Goal: Navigation & Orientation: Find specific page/section

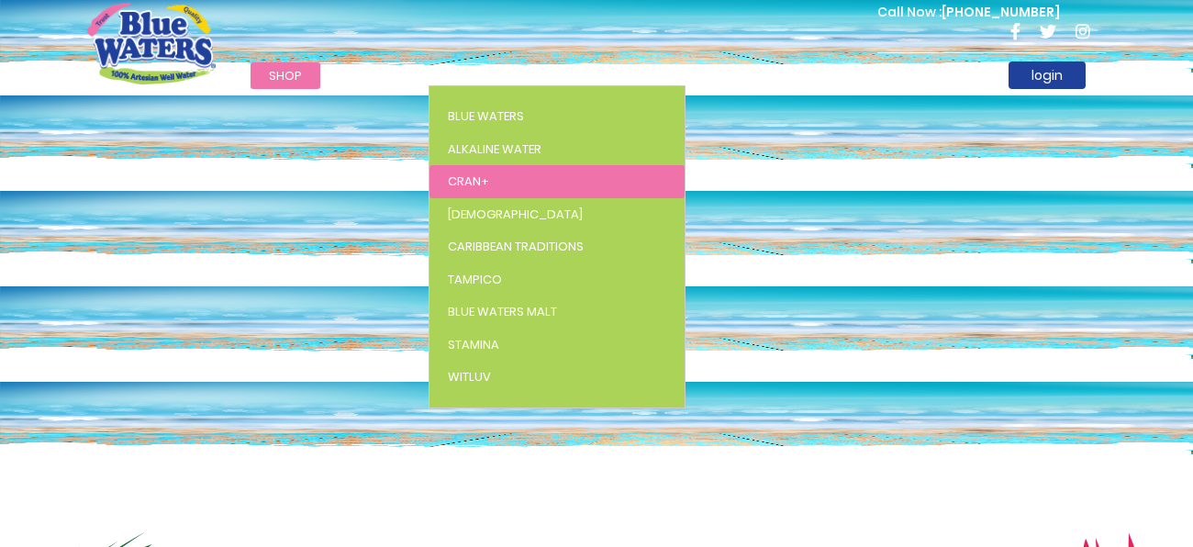
click at [471, 176] on span "Cran+" at bounding box center [468, 181] width 41 height 17
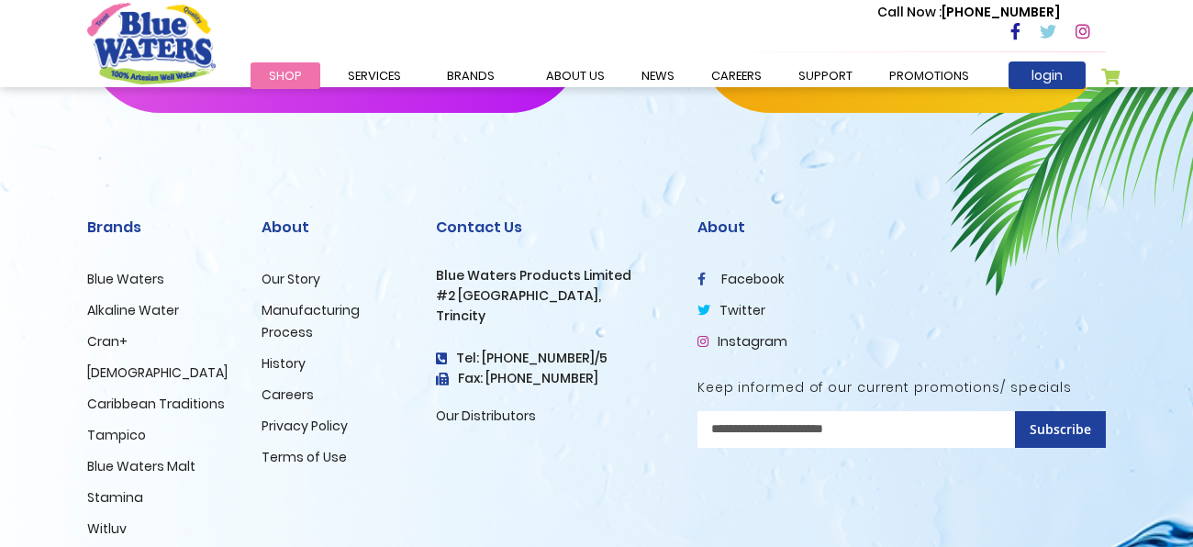
scroll to position [2809, 0]
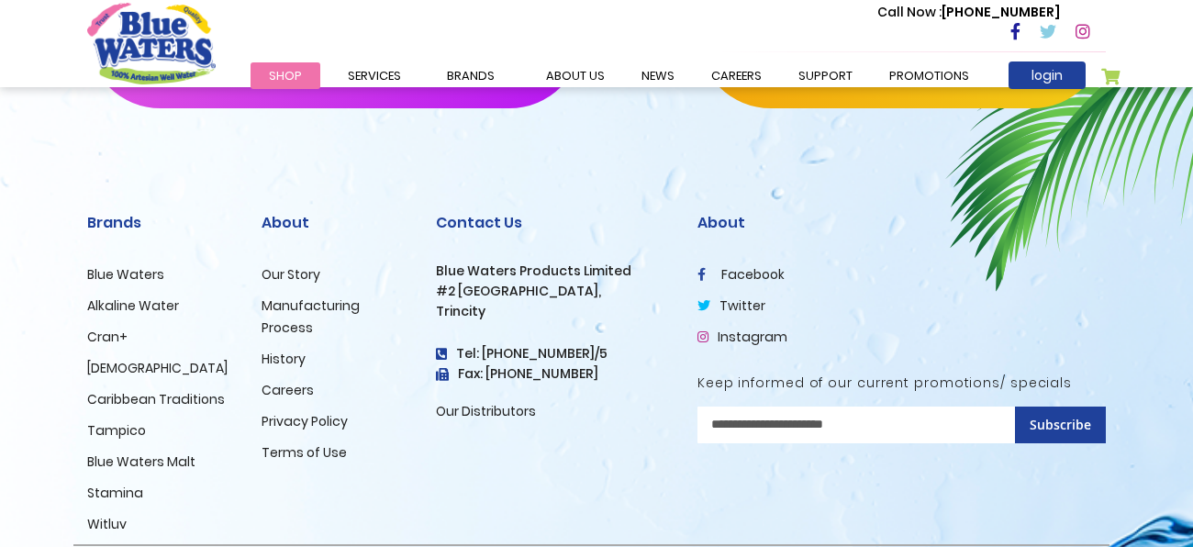
click at [155, 458] on link "Blue Waters Malt" at bounding box center [141, 461] width 108 height 18
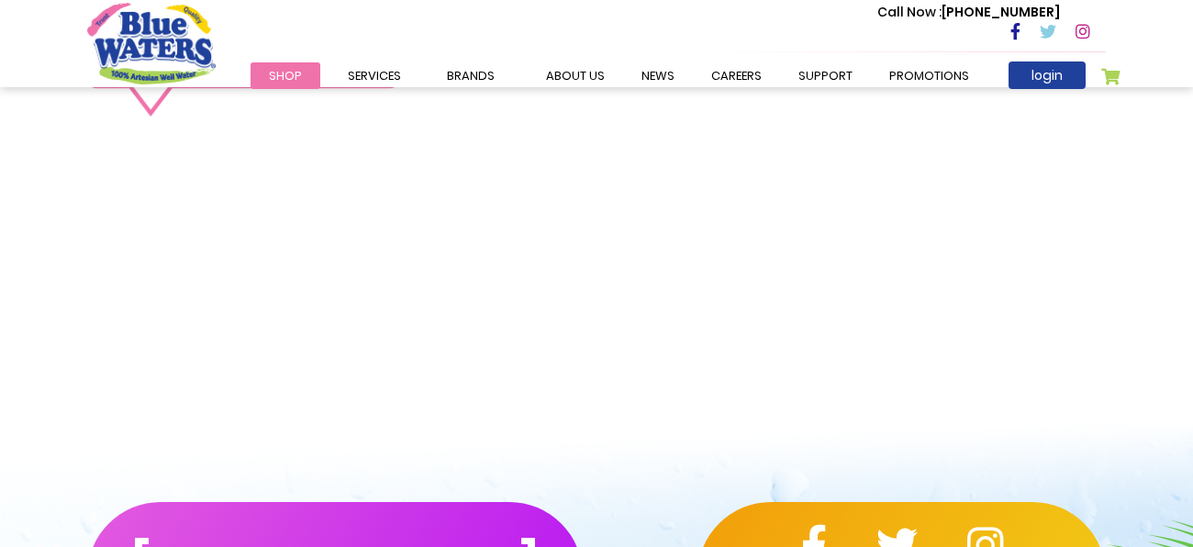
scroll to position [1994, 0]
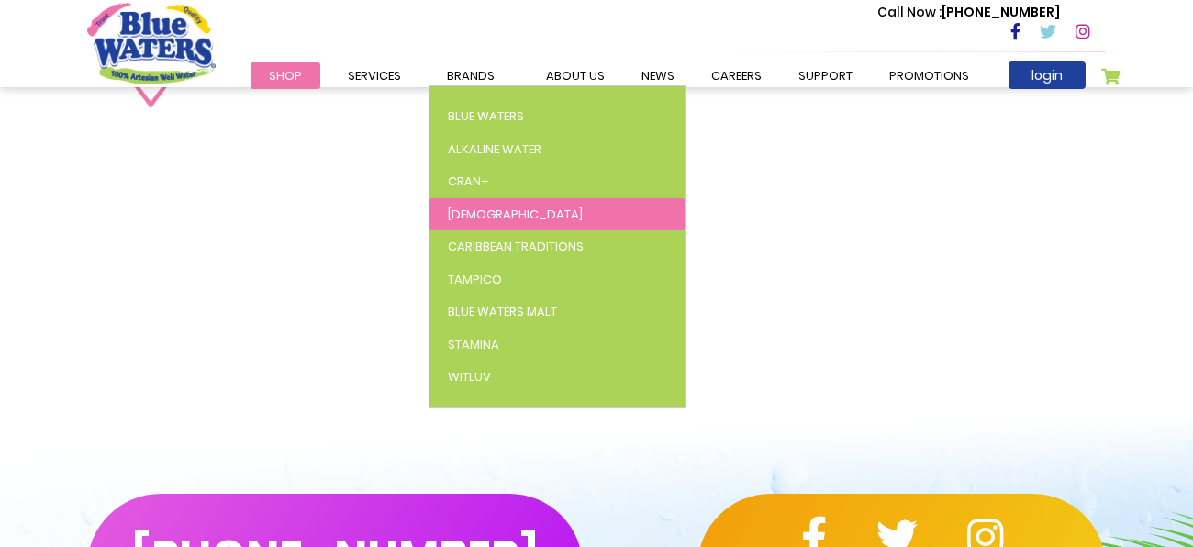
click at [479, 210] on link "[DEMOGRAPHIC_DATA]" at bounding box center [557, 214] width 255 height 33
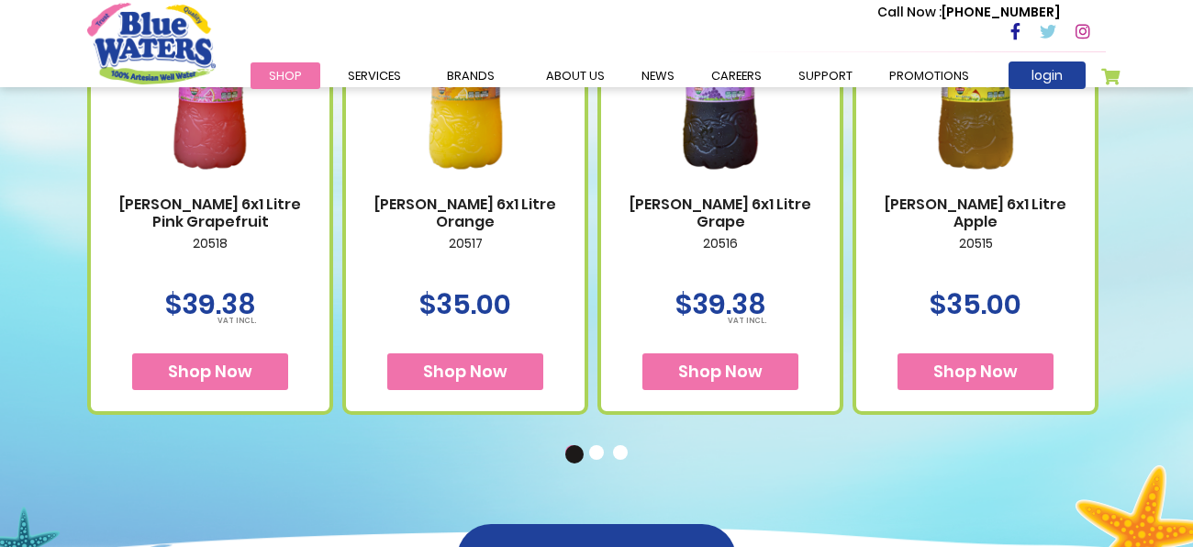
scroll to position [888, 0]
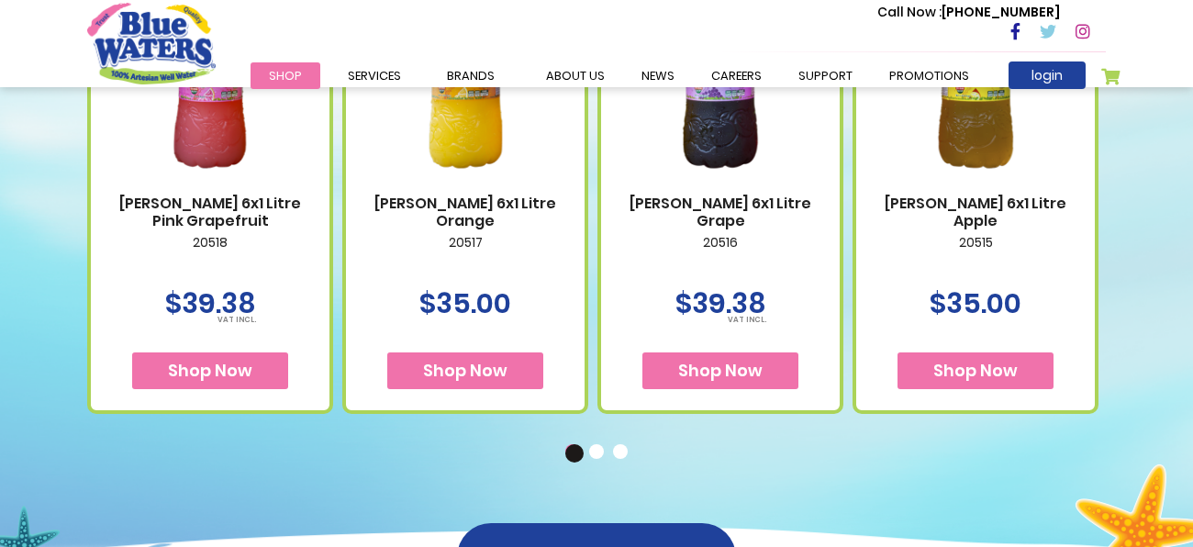
click at [594, 444] on button "2" at bounding box center [598, 453] width 18 height 18
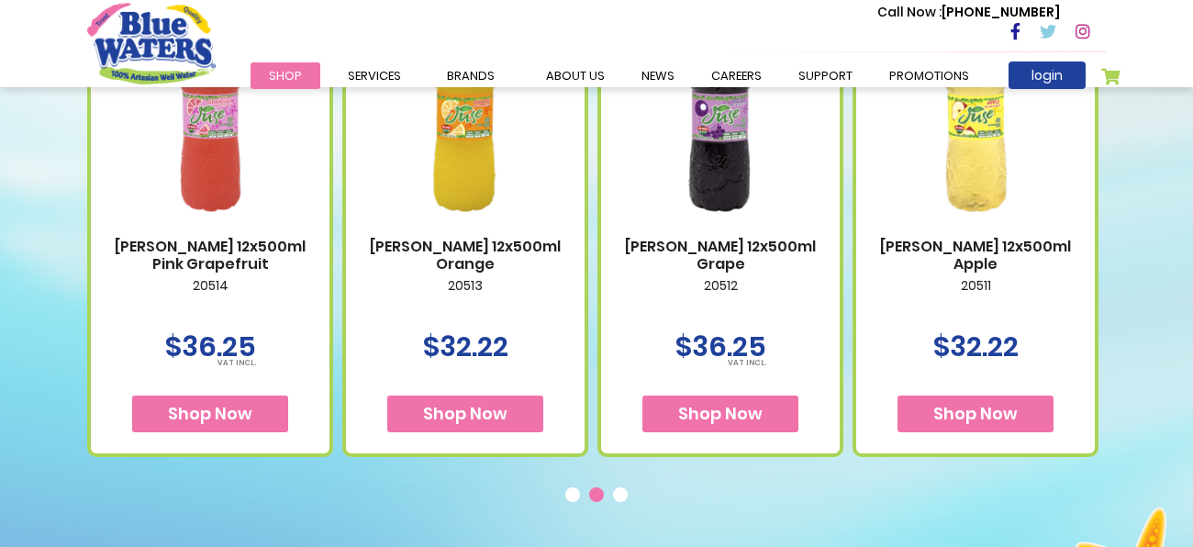
scroll to position [847, 0]
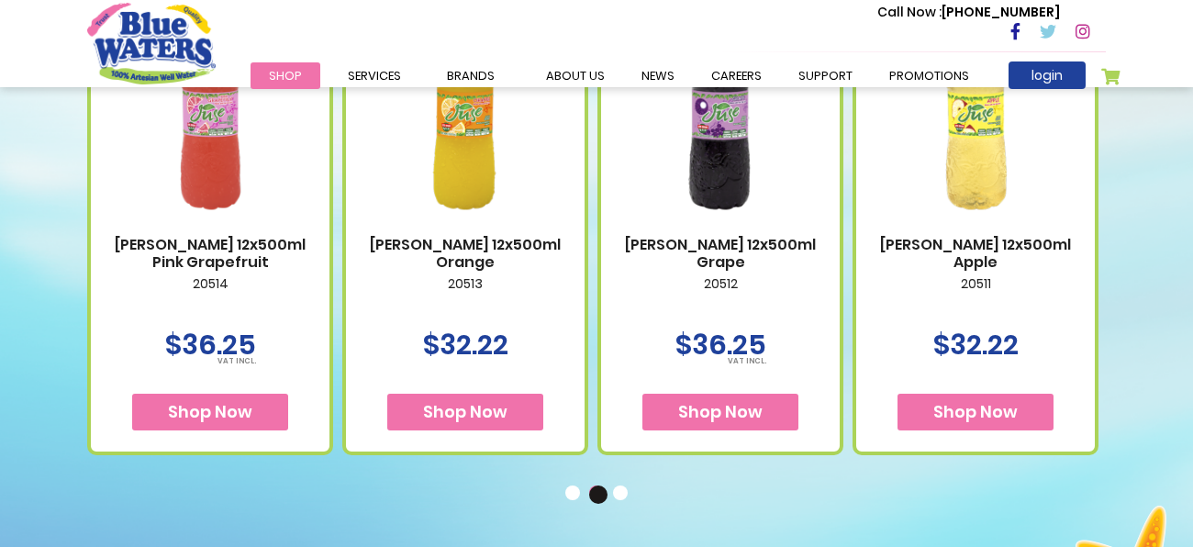
click at [624, 496] on button "3" at bounding box center [622, 495] width 18 height 18
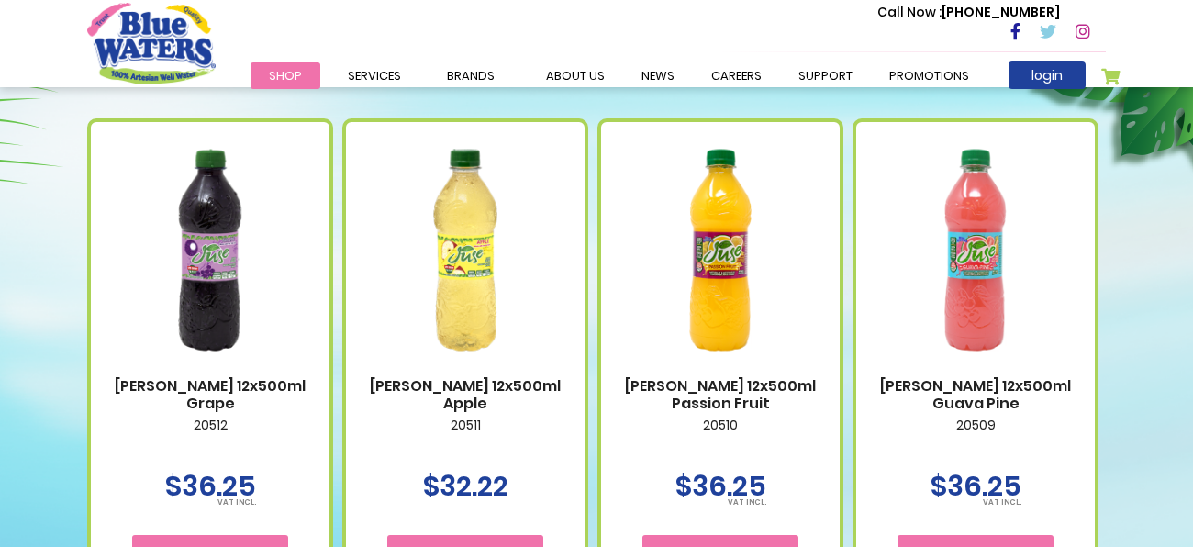
scroll to position [705, 0]
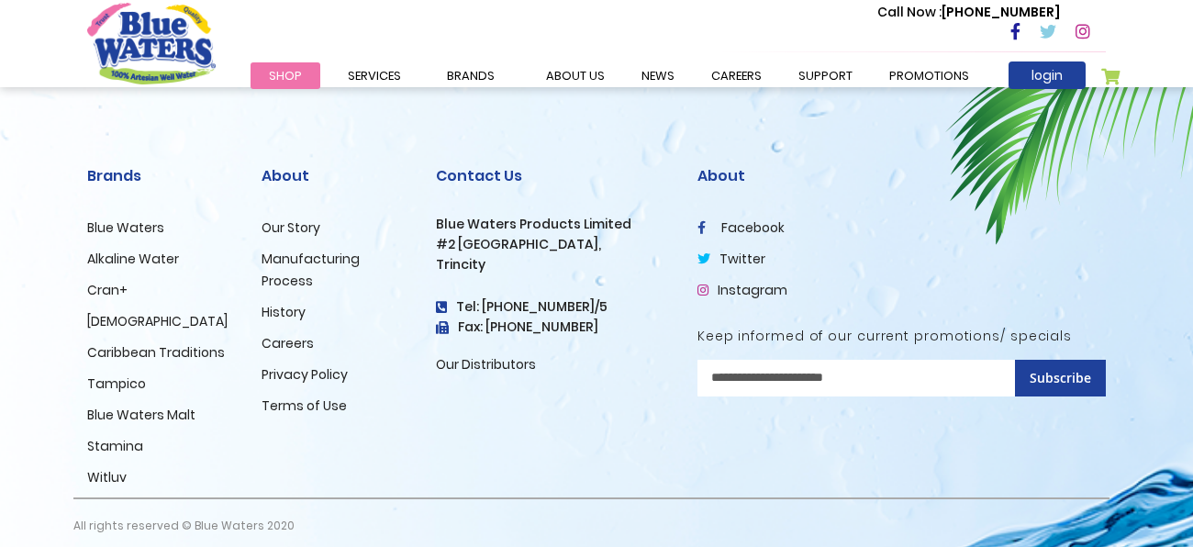
scroll to position [3167, 0]
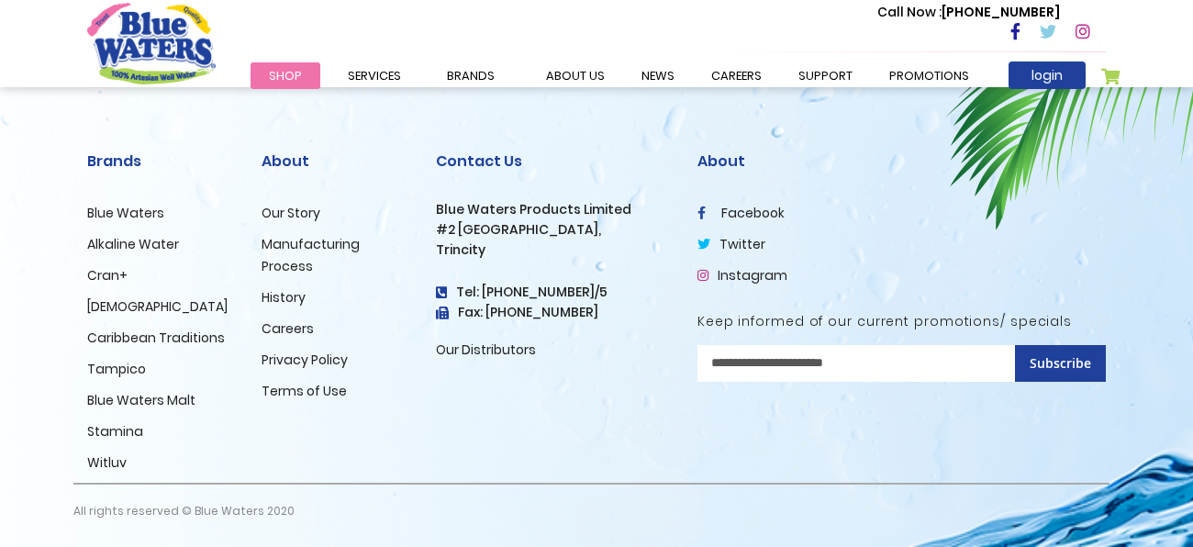
click at [111, 465] on link "Witluv" at bounding box center [106, 462] width 39 height 18
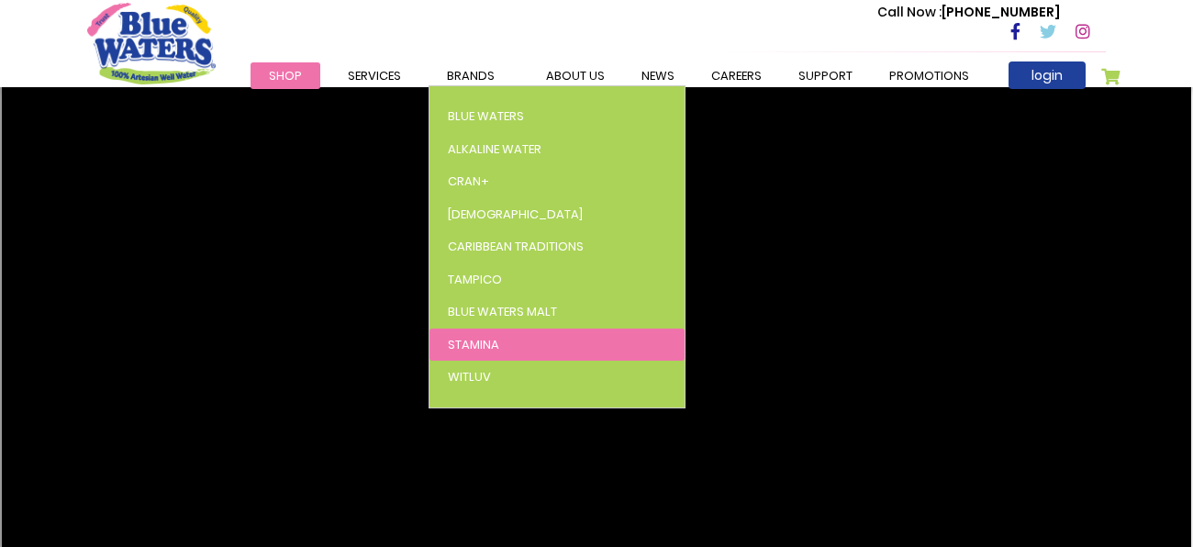
click at [493, 341] on span "Stamina" at bounding box center [473, 344] width 51 height 17
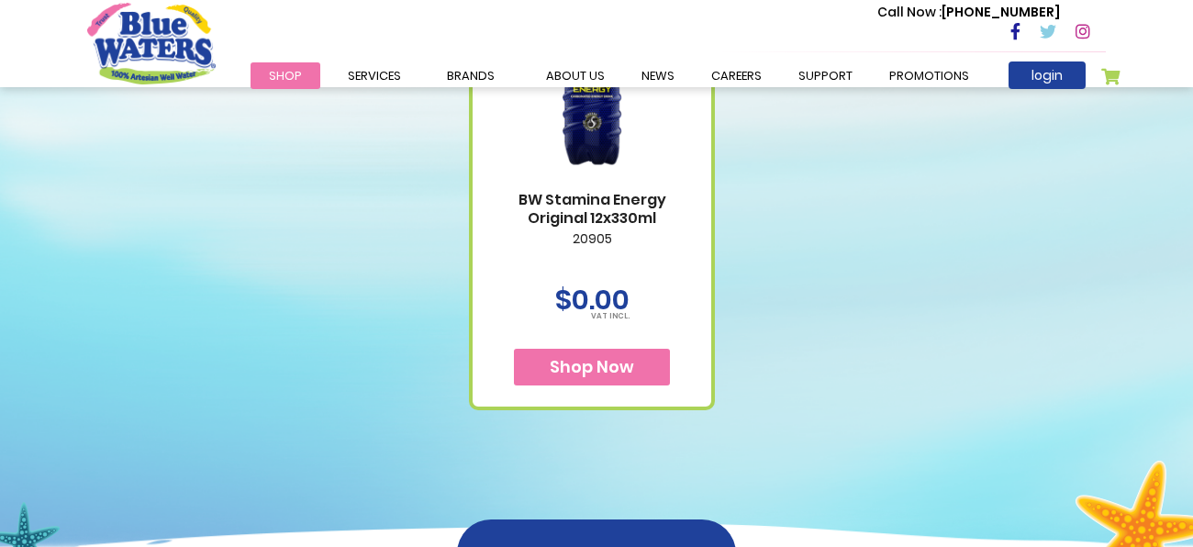
scroll to position [1023, 0]
